Goal: Task Accomplishment & Management: Use online tool/utility

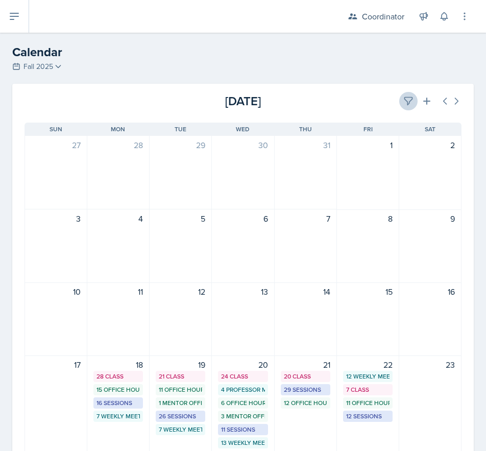
click at [405, 102] on icon at bounding box center [408, 101] width 10 height 10
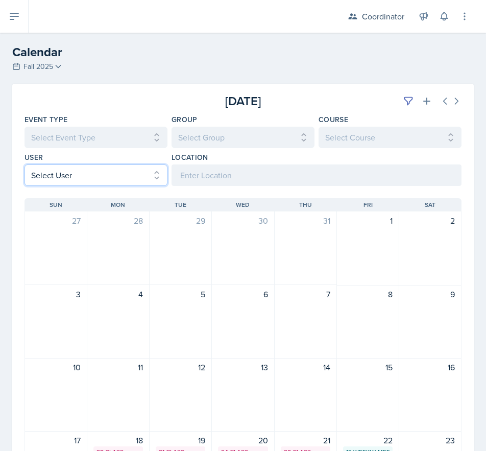
click at [45, 174] on select "Select User All [PERSON_NAME] [PERSON_NAME] [PERSON_NAME] [PERSON_NAME] [PERSON…" at bounding box center [96, 174] width 143 height 21
select select "ac46c631-71ac-4d39-a4fd-f2d8046ab2f5"
click at [25, 164] on select "Select User All [PERSON_NAME] [PERSON_NAME] [PERSON_NAME] [PERSON_NAME] [PERSON…" at bounding box center [96, 174] width 143 height 21
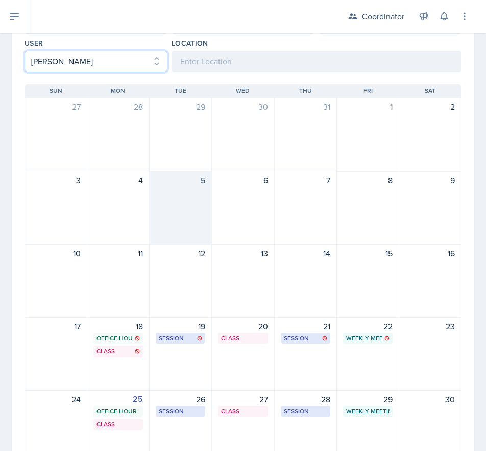
scroll to position [204, 0]
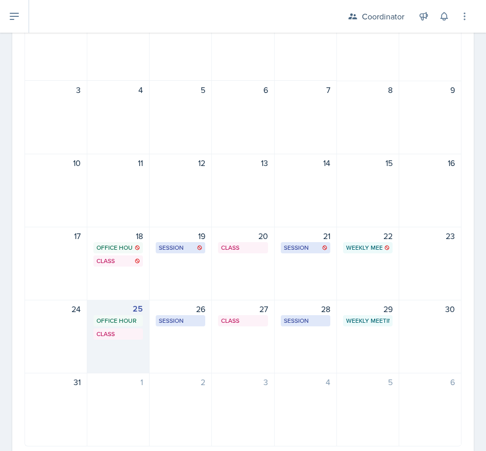
click at [119, 364] on div "25 Office Hour SSC 10:00 AM - 11:00 AM Class MOR 292 4:20 PM - 5:40 PM" at bounding box center [118, 337] width 62 height 74
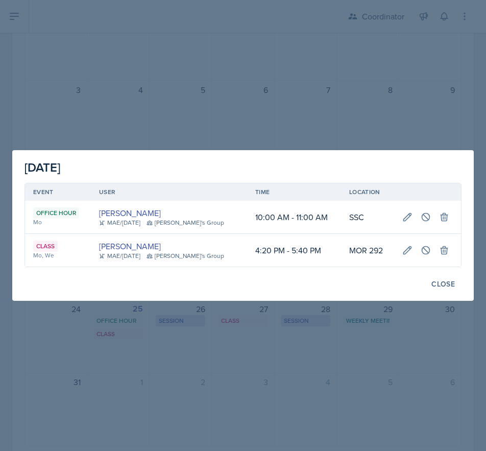
click at [272, 375] on div at bounding box center [243, 225] width 486 height 451
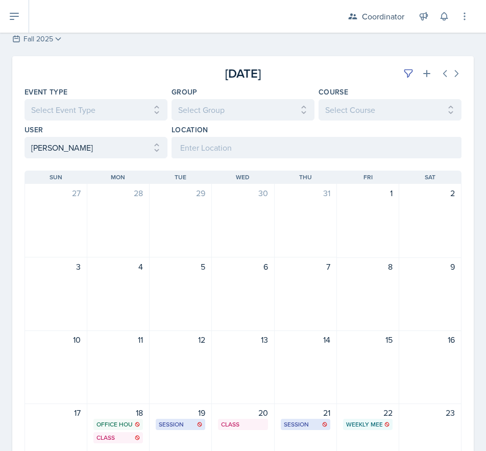
scroll to position [0, 0]
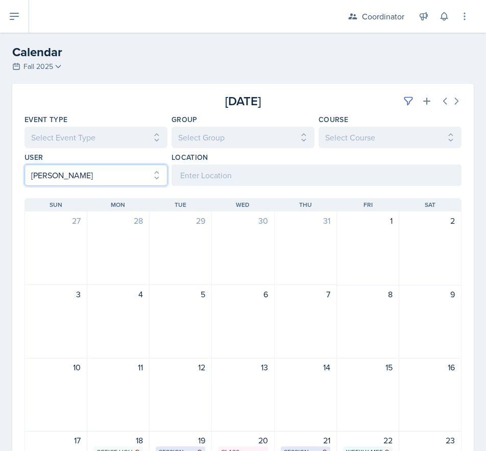
click at [96, 176] on select "Select User All [PERSON_NAME] [PERSON_NAME] [PERSON_NAME] [PERSON_NAME] [PERSON…" at bounding box center [96, 174] width 143 height 21
click at [25, 164] on select "Select User All [PERSON_NAME] [PERSON_NAME] [PERSON_NAME] [PERSON_NAME] [PERSON…" at bounding box center [96, 174] width 143 height 21
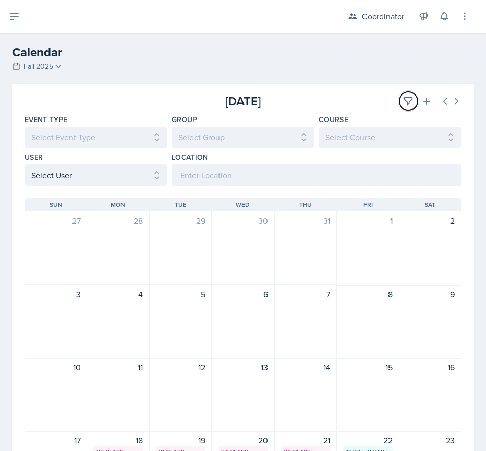
click at [403, 100] on icon at bounding box center [408, 101] width 10 height 10
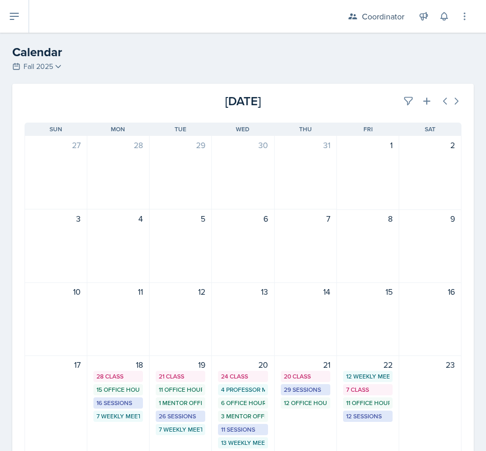
click at [325, 94] on div "[DATE]" at bounding box center [388, 101] width 145 height 18
click at [403, 98] on icon at bounding box center [408, 101] width 10 height 10
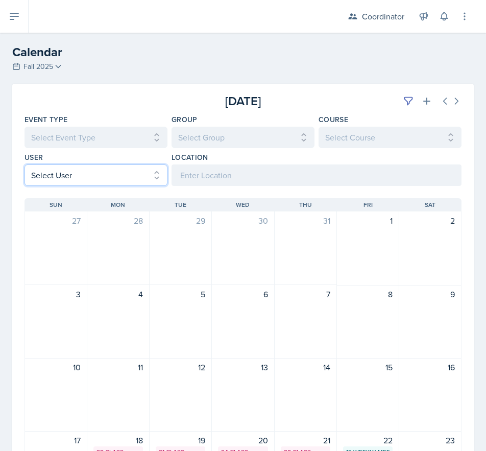
click at [67, 173] on select "Select User All [PERSON_NAME] [PERSON_NAME] [PERSON_NAME] [PERSON_NAME] [PERSON…" at bounding box center [96, 174] width 143 height 21
select select "d4396dc8-67b8-422c-a9a6-927487b5c8ab"
click at [25, 164] on select "Select User All [PERSON_NAME] [PERSON_NAME] [PERSON_NAME] [PERSON_NAME] [PERSON…" at bounding box center [96, 174] width 143 height 21
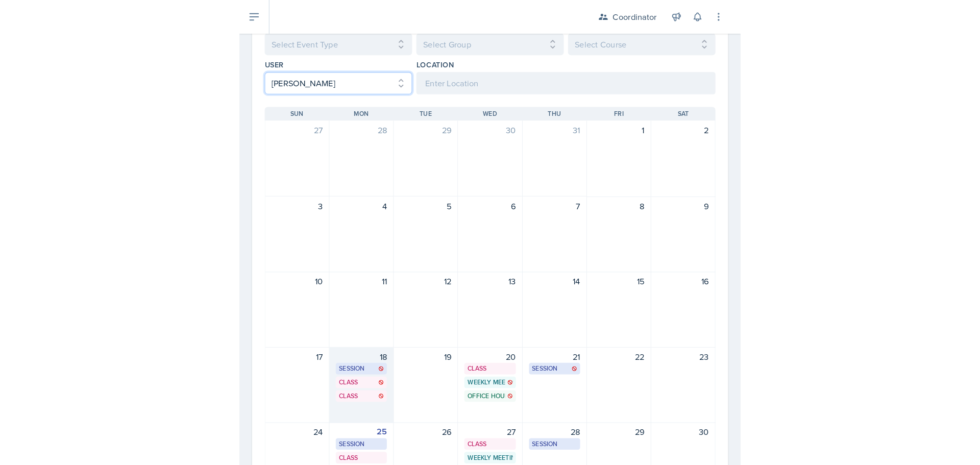
scroll to position [204, 0]
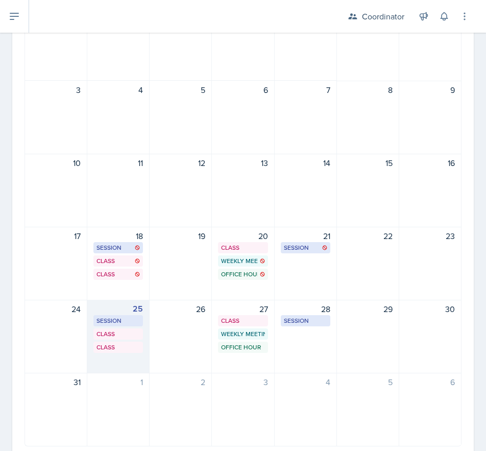
click at [118, 372] on div "25 Session SST 218 10:00 AM - 11:00 AM Class SST 203 1:00 PM - 1:55 PM Class On…" at bounding box center [118, 337] width 62 height 74
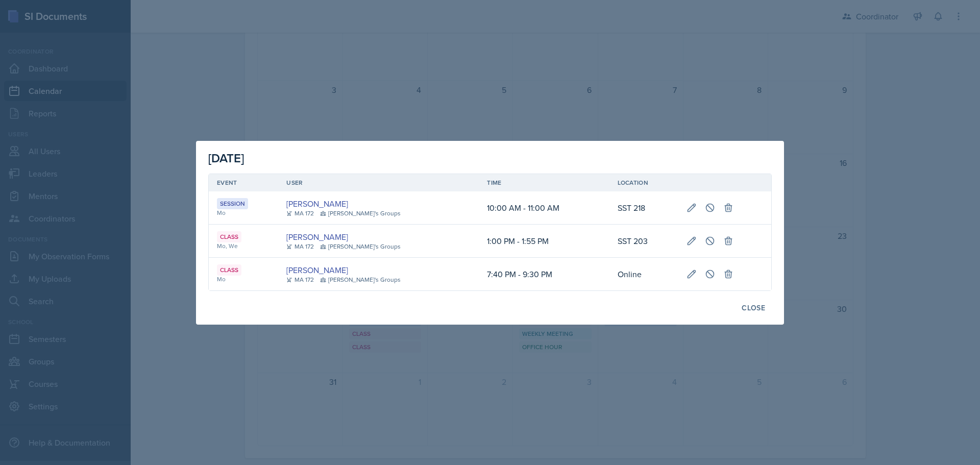
click at [339, 396] on div at bounding box center [490, 232] width 980 height 465
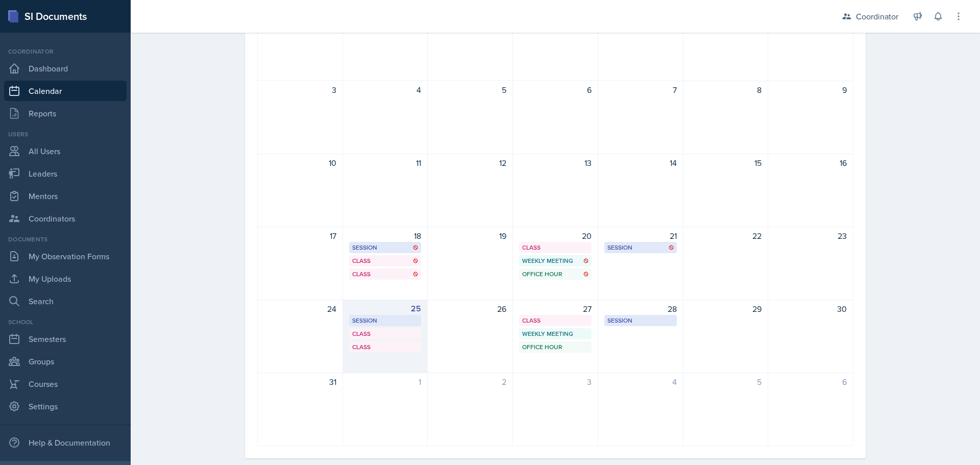
click at [406, 360] on div "25 Session SST 218 10:00 AM - 11:00 AM Class SST 203 1:00 PM - 1:55 PM Class On…" at bounding box center [385, 337] width 85 height 74
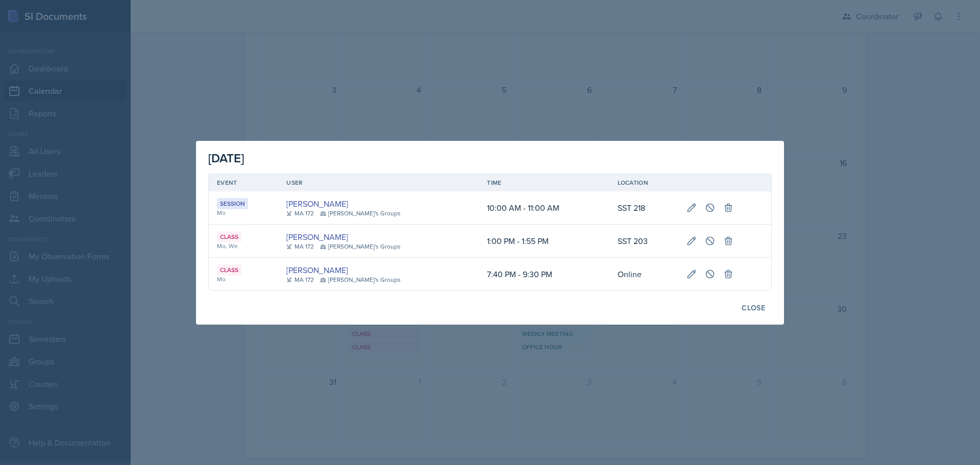
click at [485, 357] on div at bounding box center [490, 232] width 980 height 465
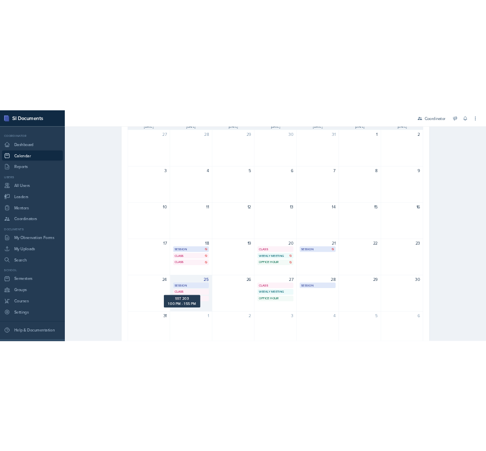
scroll to position [51, 0]
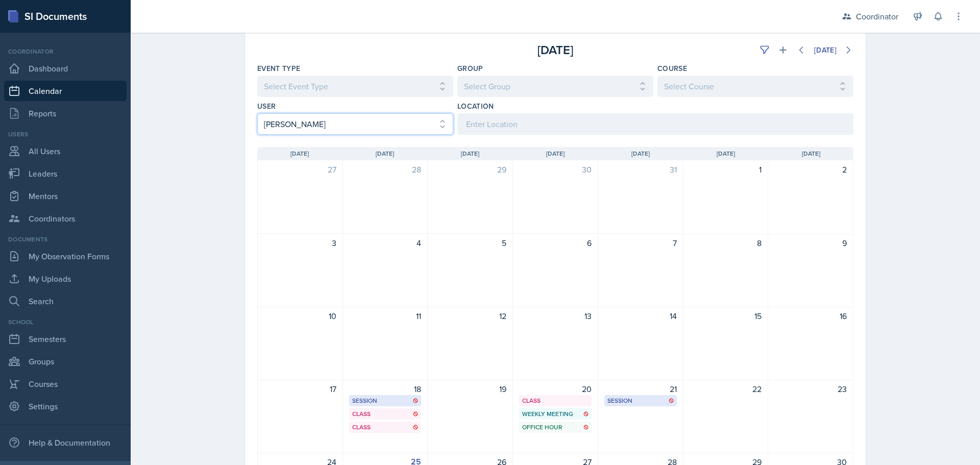
click at [345, 126] on select "Select User All [PERSON_NAME] [PERSON_NAME] [PERSON_NAME] [PERSON_NAME] [PERSON…" at bounding box center [355, 123] width 196 height 21
select select
click at [257, 113] on select "Select User All [PERSON_NAME] [PERSON_NAME] [PERSON_NAME] [PERSON_NAME] [PERSON…" at bounding box center [355, 123] width 196 height 21
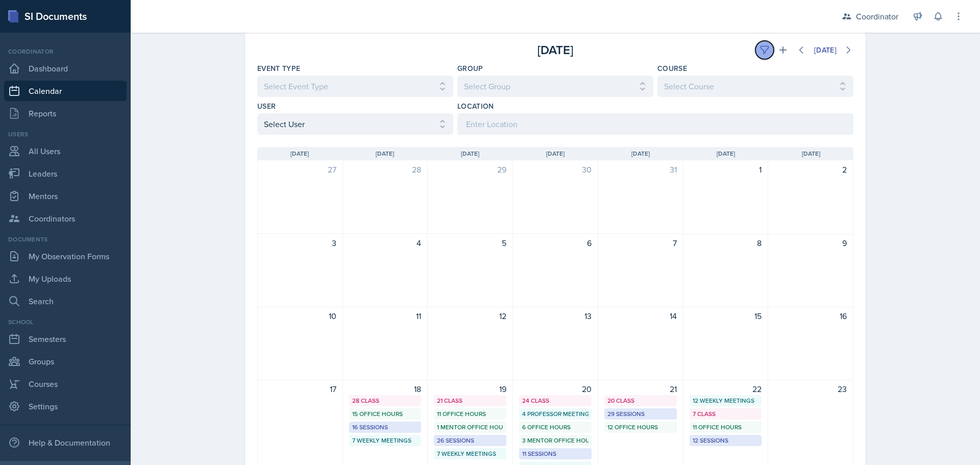
click at [485, 53] on button at bounding box center [764, 50] width 18 height 18
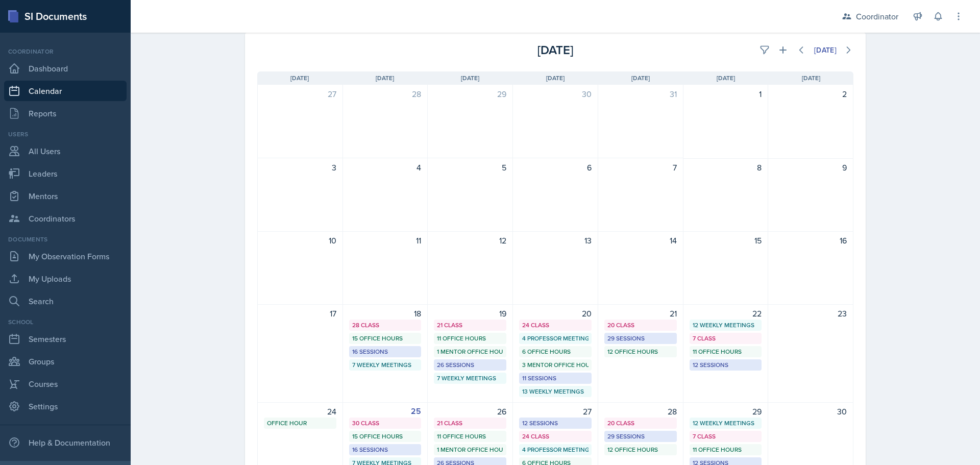
click at [485, 39] on div "[DATE] [DATE]" at bounding box center [555, 46] width 621 height 27
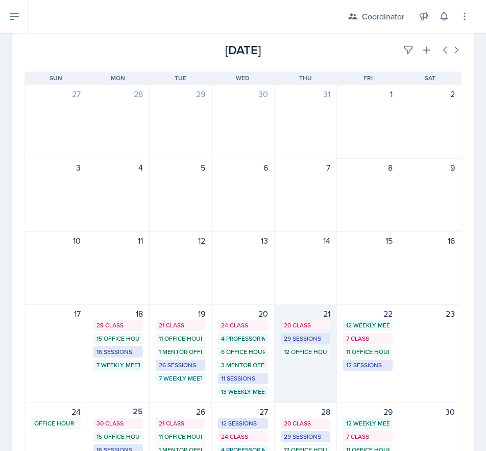
scroll to position [0, 0]
